Goal: Check status

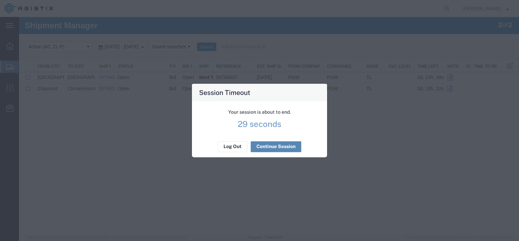
click at [280, 147] on button "Continue Session" at bounding box center [276, 146] width 51 height 11
